Goal: Information Seeking & Learning: Learn about a topic

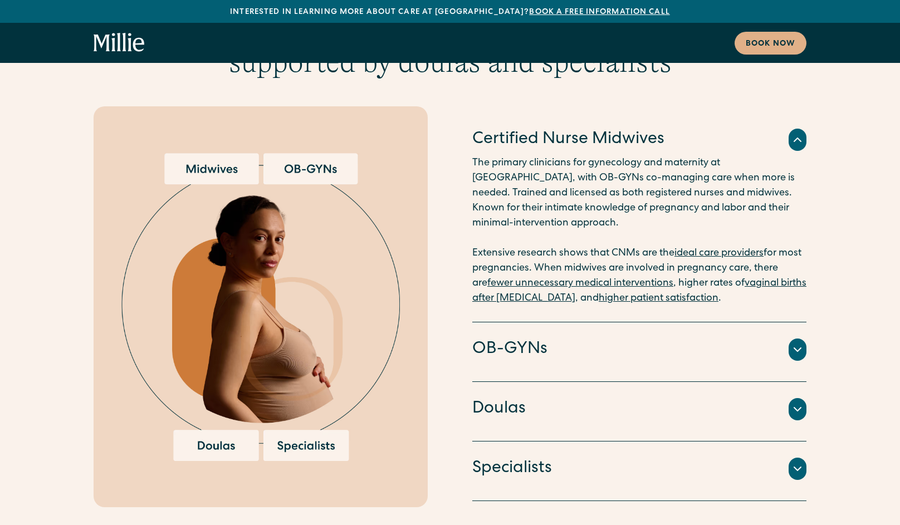
scroll to position [2811, 0]
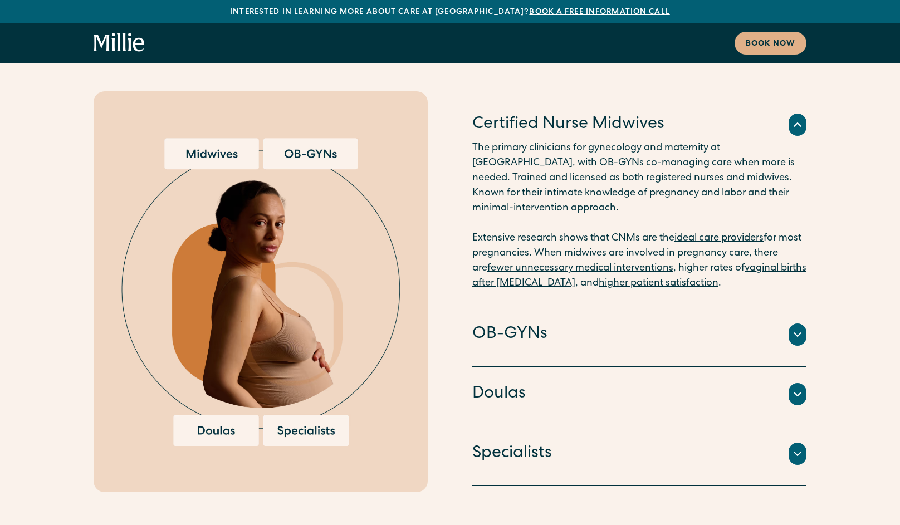
click at [679, 323] on div "OB-GYNs" at bounding box center [640, 334] width 334 height 23
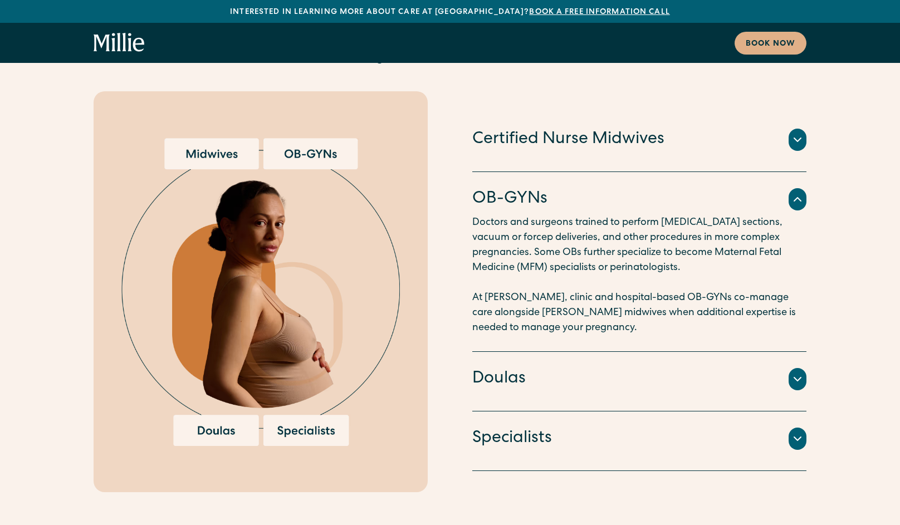
click at [791, 188] on div "OB-GYNs" at bounding box center [640, 199] width 334 height 23
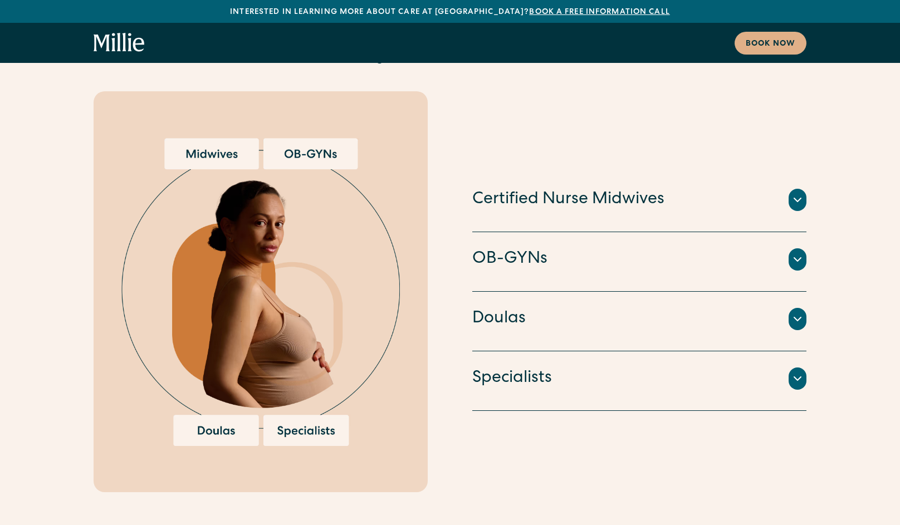
click at [800, 318] on icon at bounding box center [798, 319] width 7 height 3
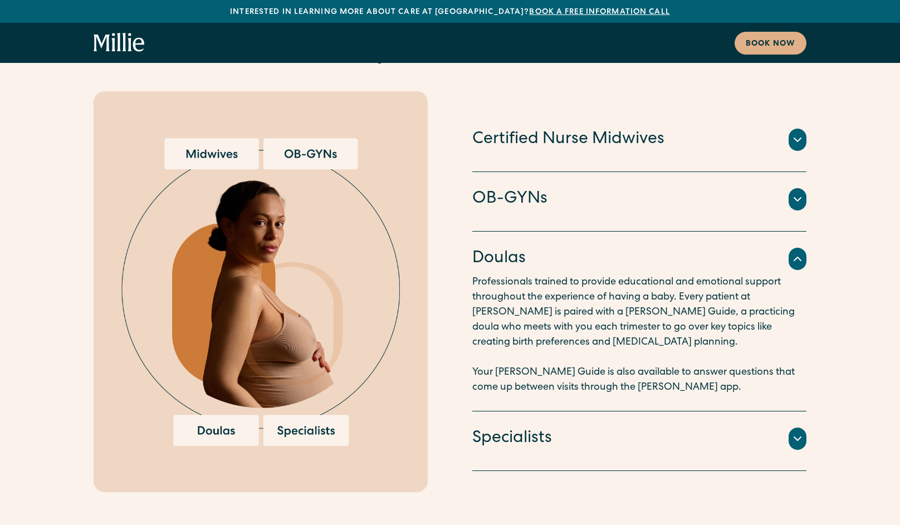
click at [804, 252] on icon at bounding box center [797, 258] width 13 height 13
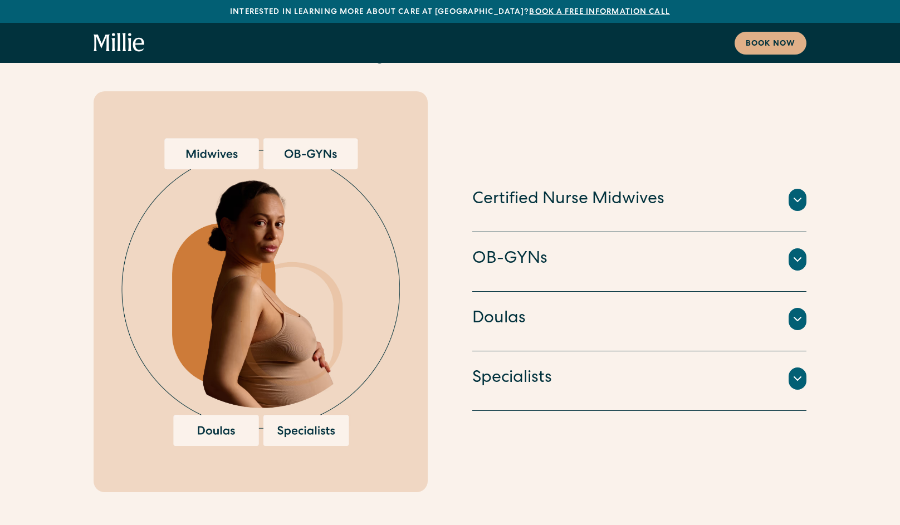
click at [800, 372] on icon at bounding box center [797, 378] width 13 height 13
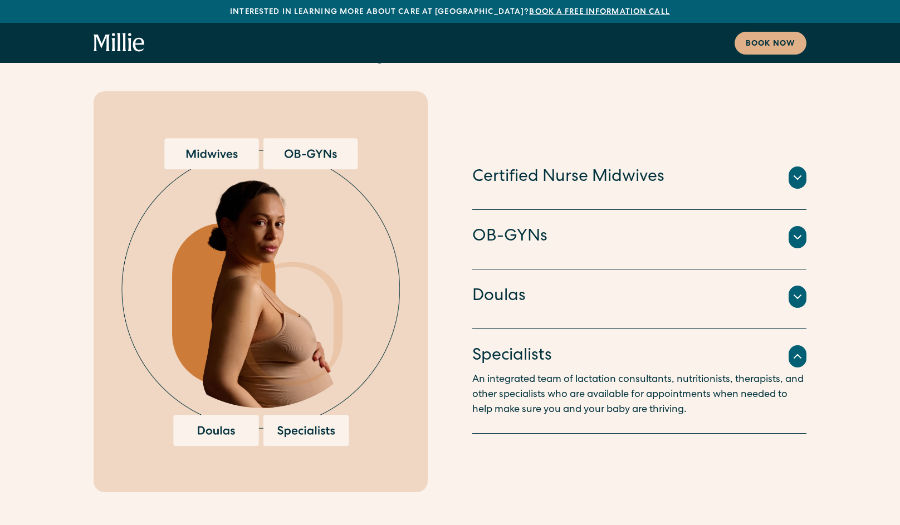
click at [803, 350] on icon at bounding box center [797, 356] width 13 height 13
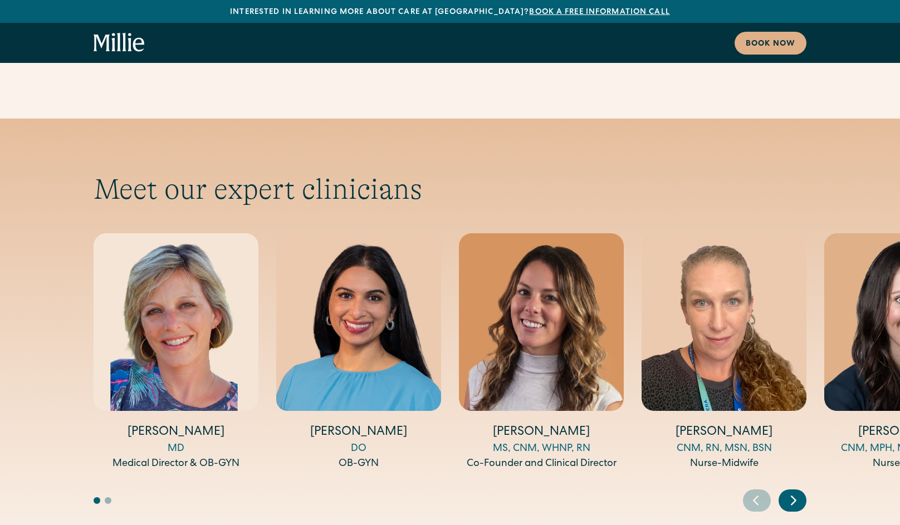
scroll to position [3631, 0]
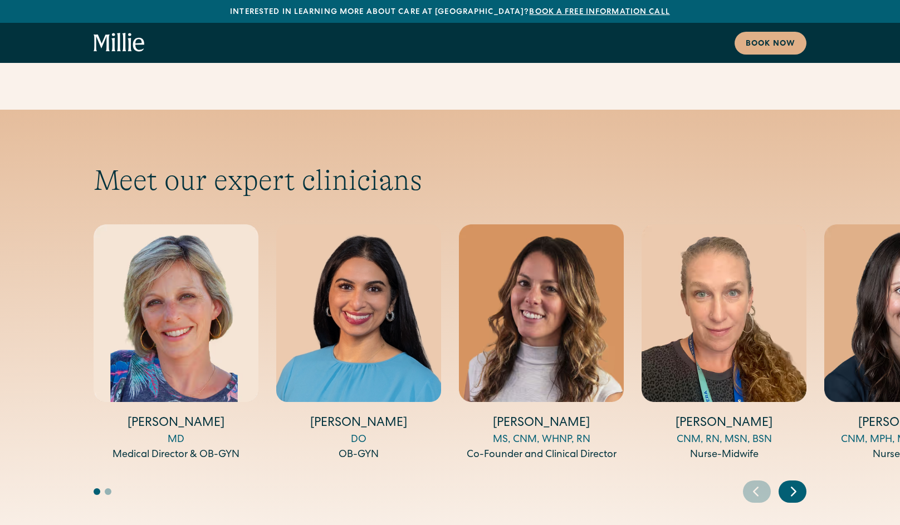
click at [798, 483] on icon "Next slide" at bounding box center [794, 491] width 17 height 17
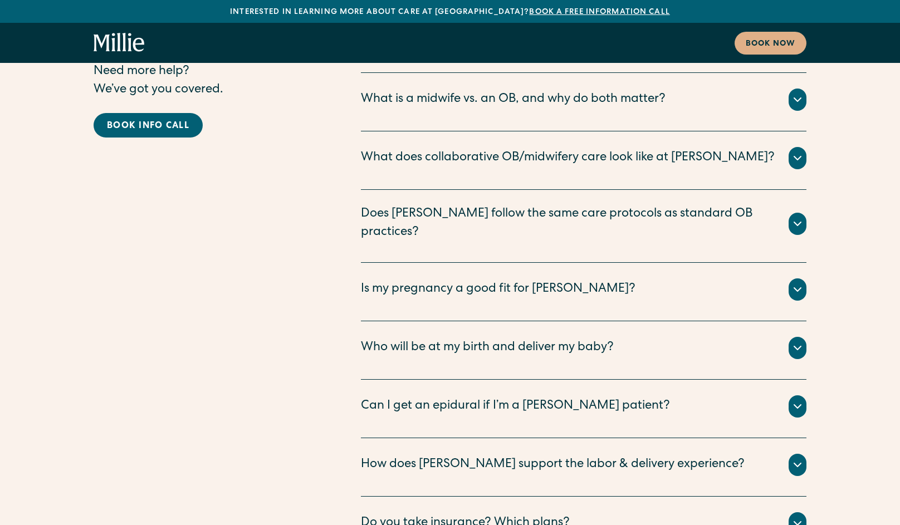
scroll to position [5665, 0]
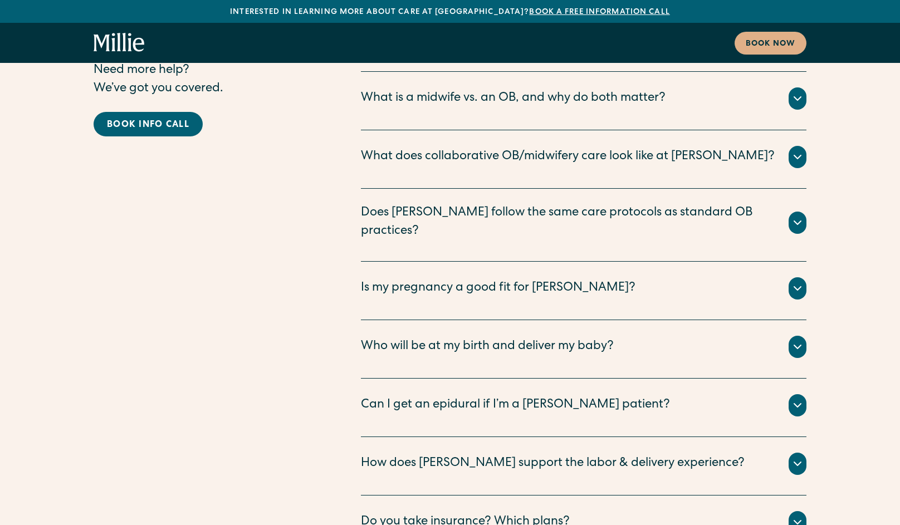
click at [792, 340] on icon at bounding box center [797, 346] width 13 height 13
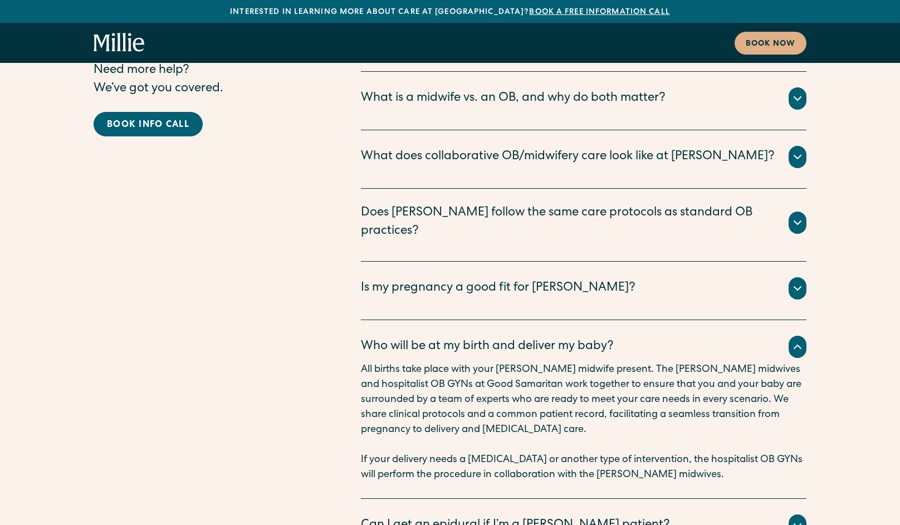
click at [792, 340] on icon at bounding box center [797, 346] width 13 height 13
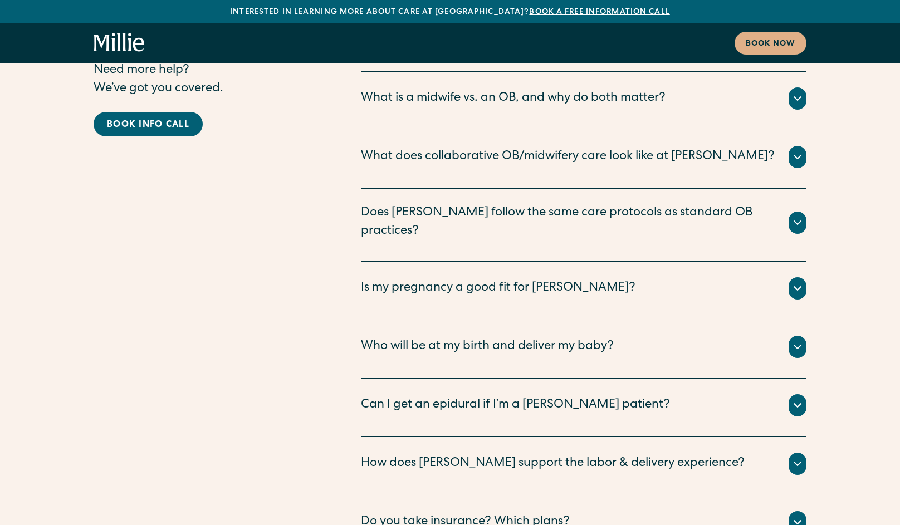
click at [803, 399] on icon at bounding box center [797, 405] width 13 height 13
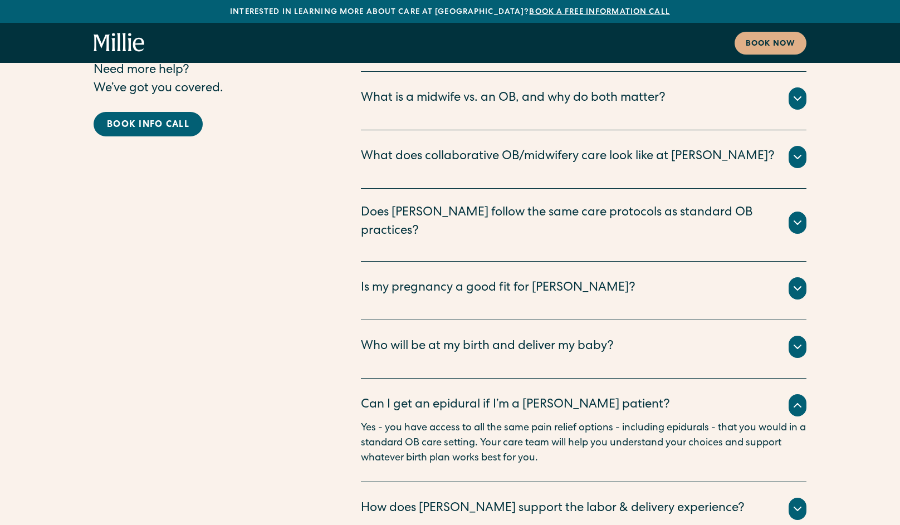
click at [803, 399] on icon at bounding box center [797, 405] width 13 height 13
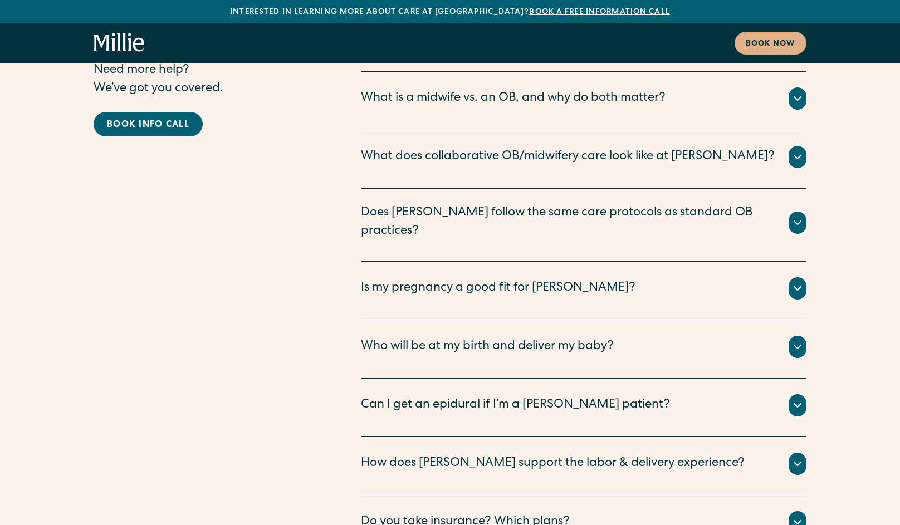
click at [796, 457] on icon at bounding box center [797, 463] width 13 height 13
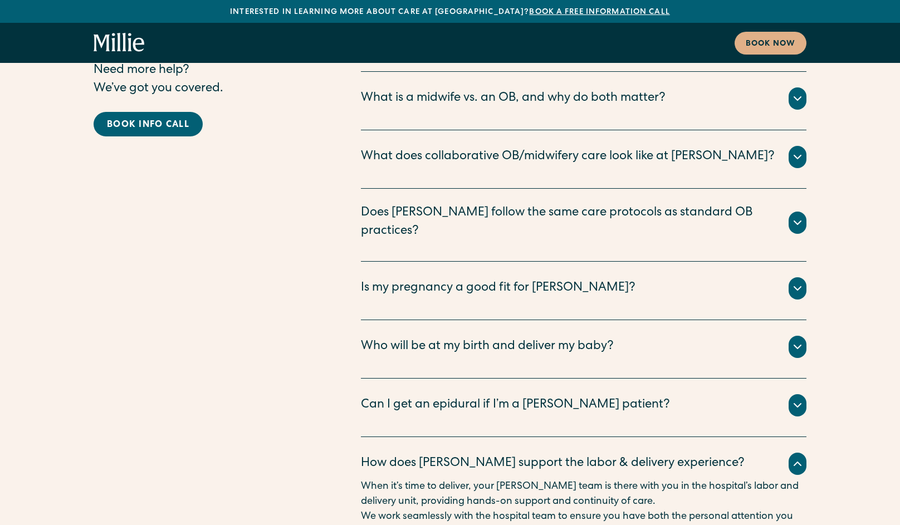
click at [796, 457] on icon at bounding box center [797, 463] width 13 height 13
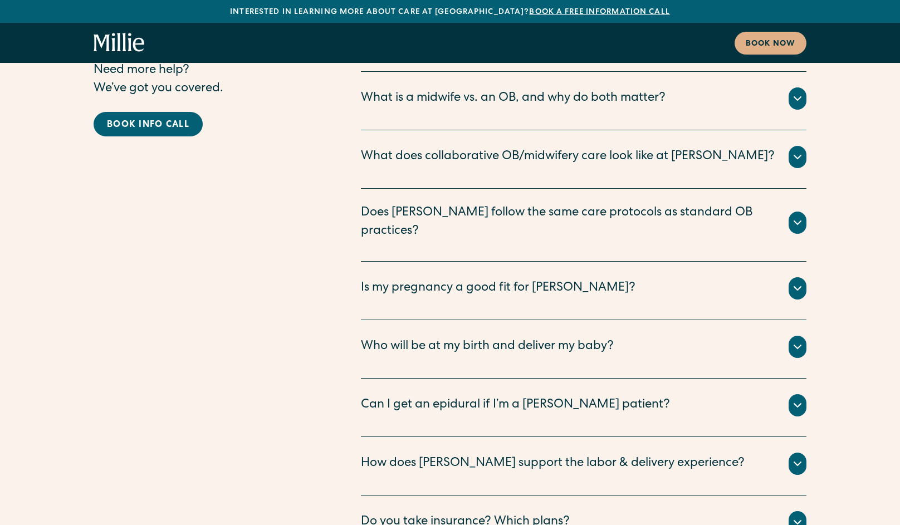
click at [799, 516] on icon at bounding box center [797, 522] width 13 height 13
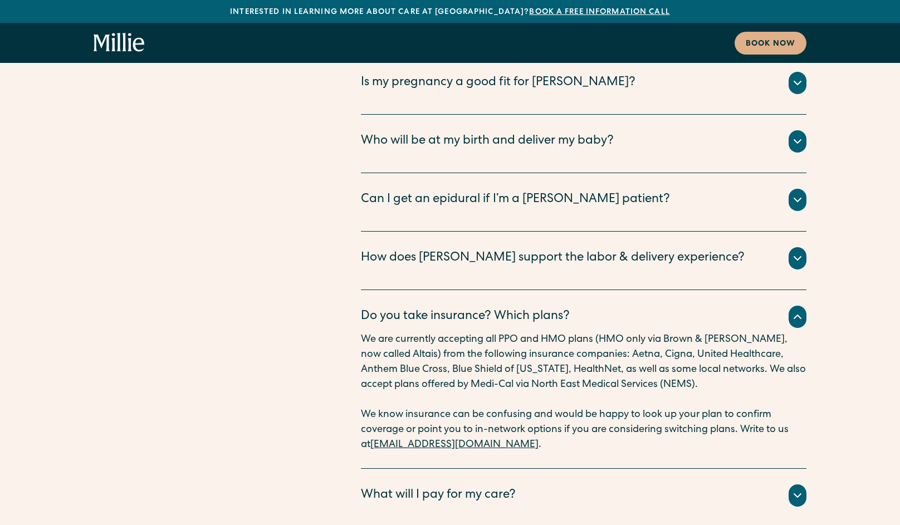
scroll to position [5872, 0]
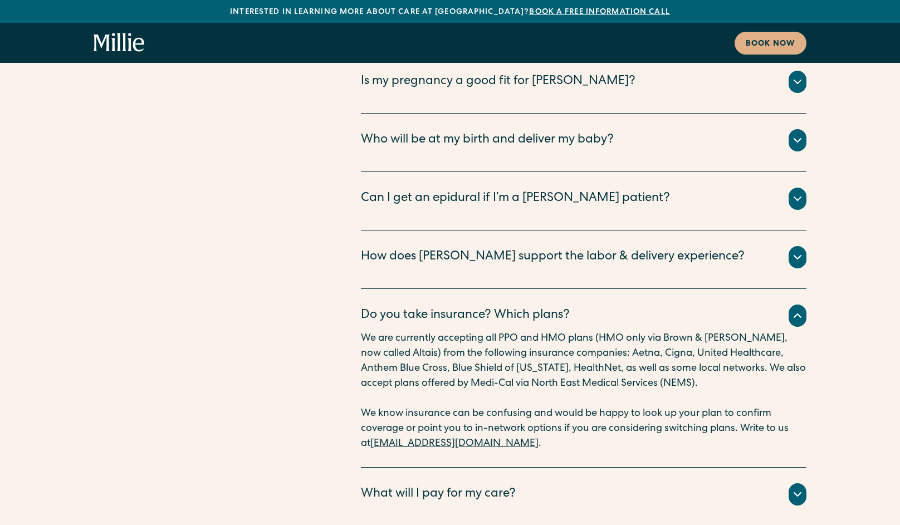
click at [771, 484] on div "What will I pay for my care?" at bounding box center [584, 495] width 446 height 22
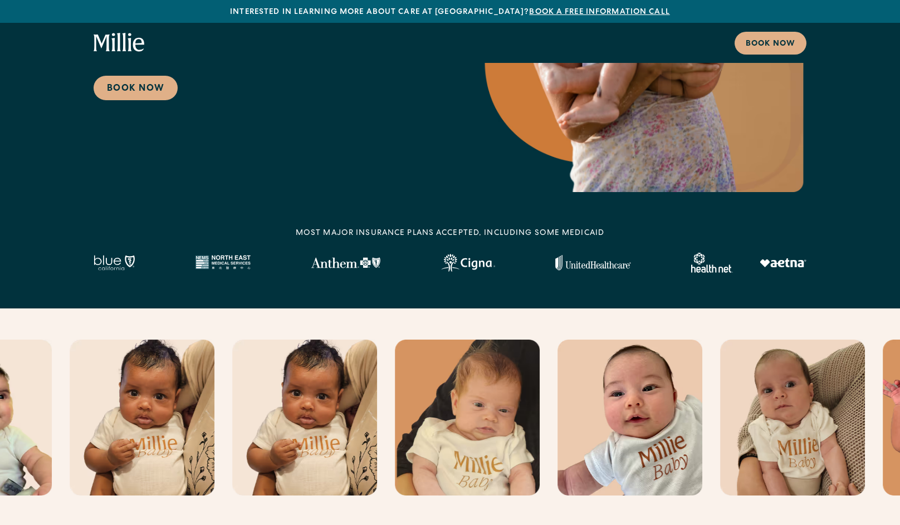
scroll to position [0, 0]
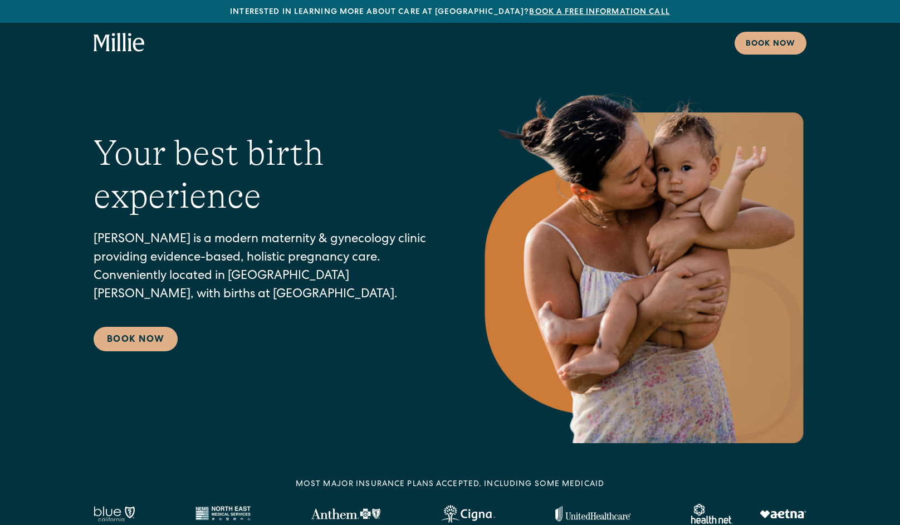
click at [115, 44] on icon "home" at bounding box center [119, 43] width 51 height 20
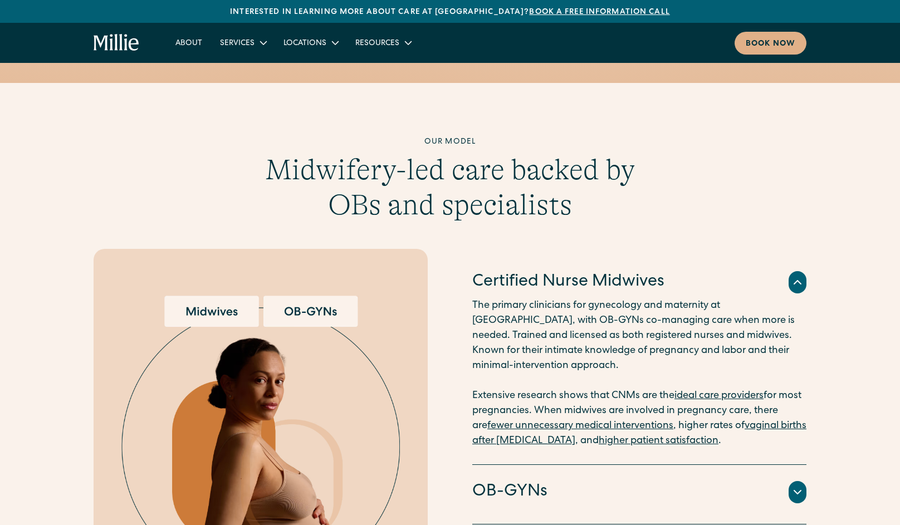
scroll to position [335, 0]
